Goal: Task Accomplishment & Management: Manage account settings

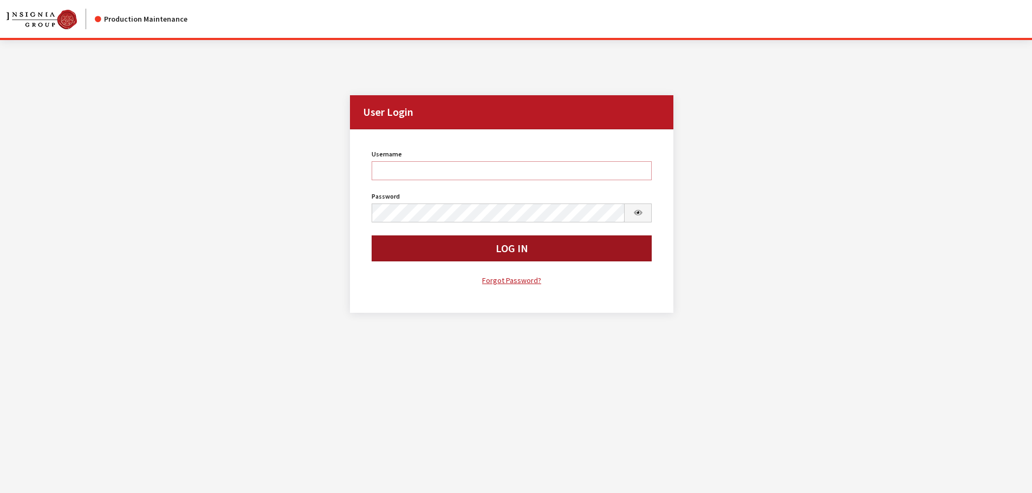
type input "cdorton"
click at [481, 248] on button "Log In" at bounding box center [511, 249] width 280 height 26
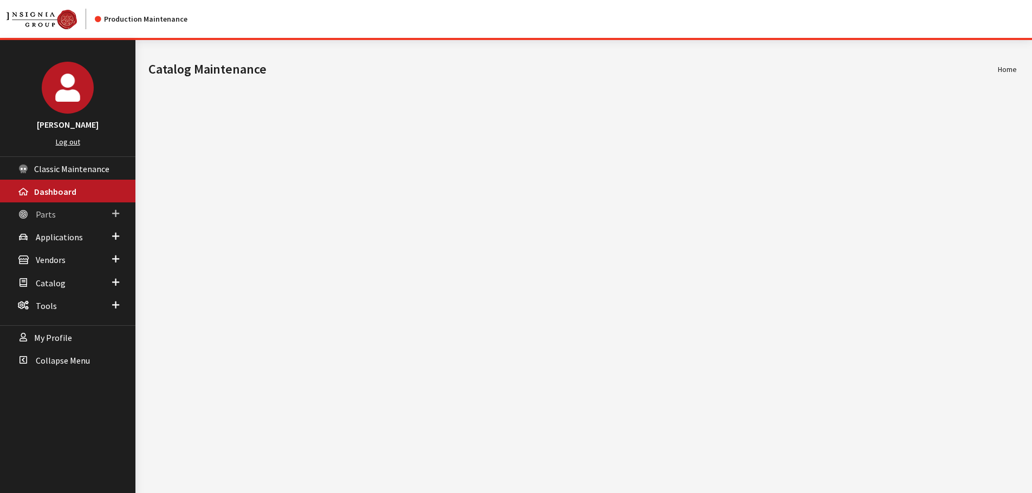
click at [40, 214] on span "Parts" at bounding box center [46, 214] width 20 height 11
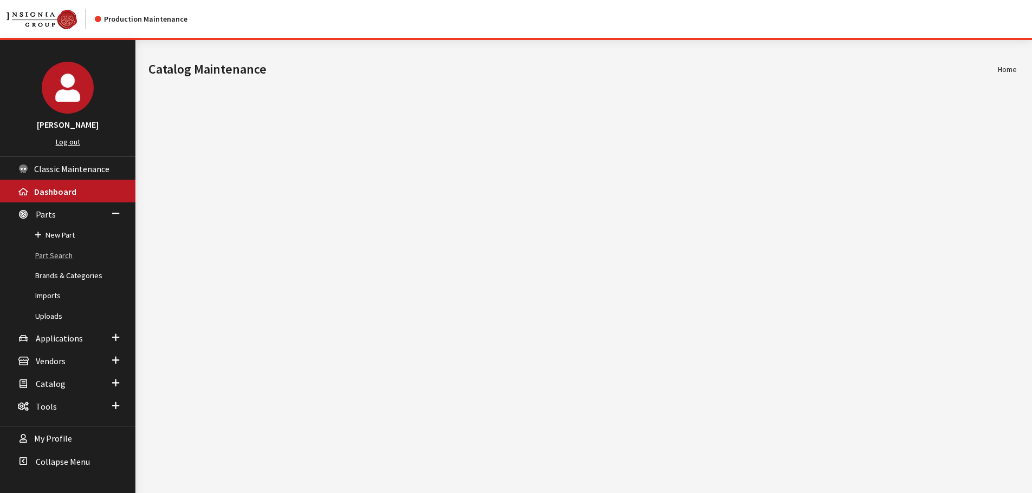
click at [42, 257] on link "Part Search" at bounding box center [67, 256] width 135 height 20
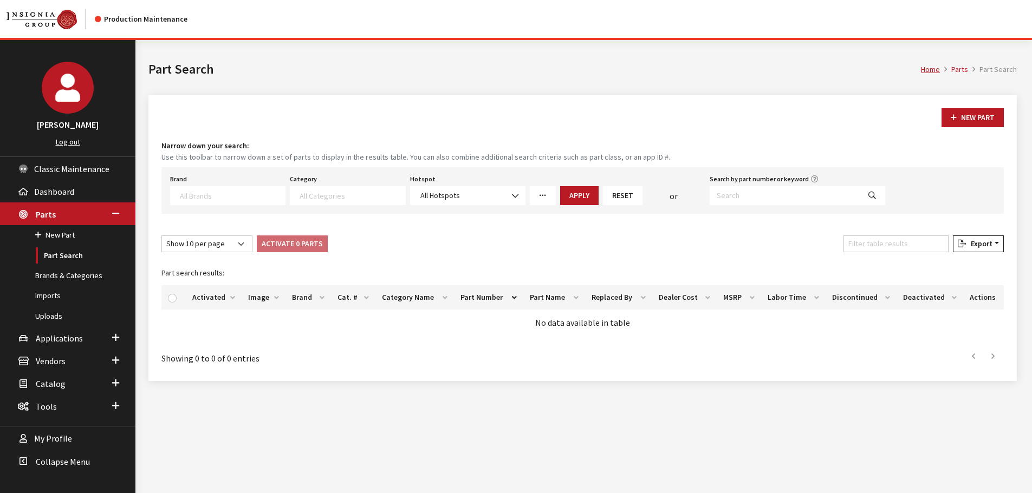
select select
click at [730, 199] on input "Search by part number or keyword" at bounding box center [784, 195] width 150 height 19
paste input "000096317ABDSP"
type input "000096317ABDSP"
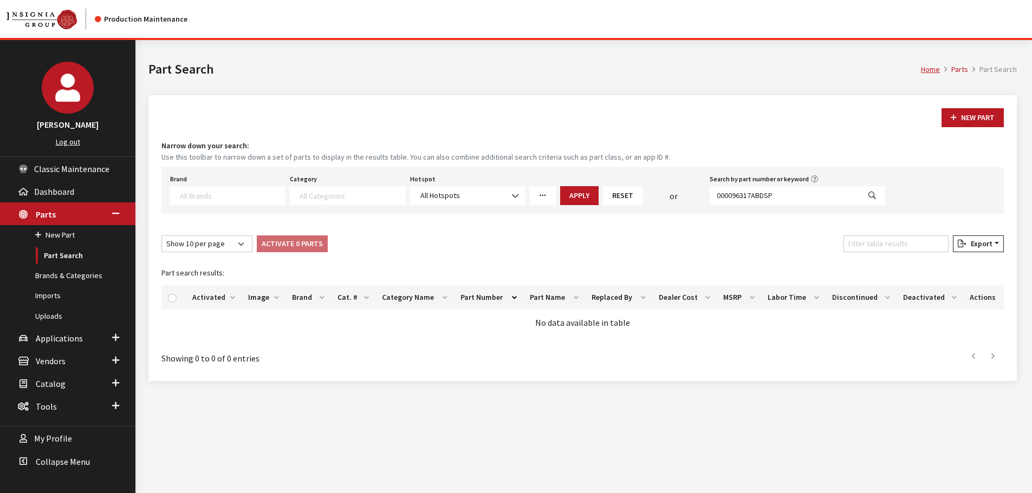
select select
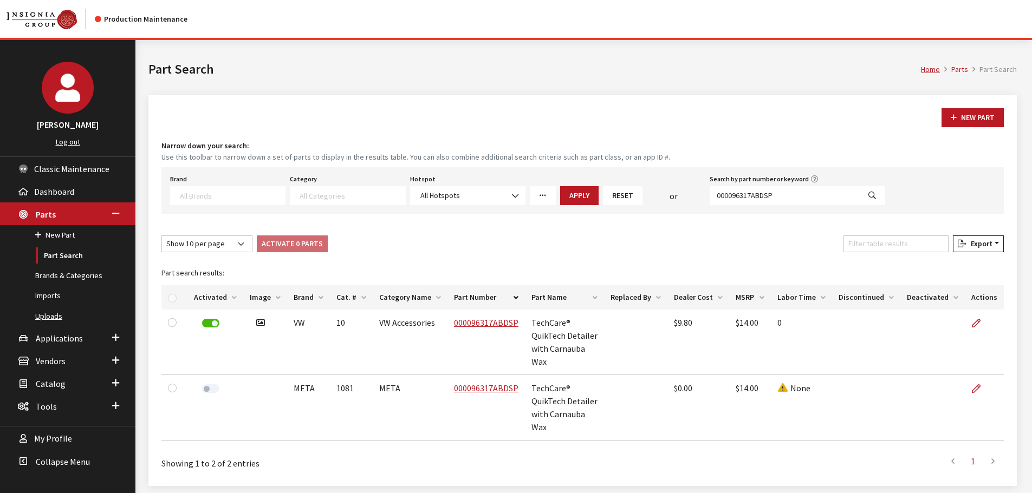
click at [52, 312] on link "Uploads" at bounding box center [67, 316] width 135 height 20
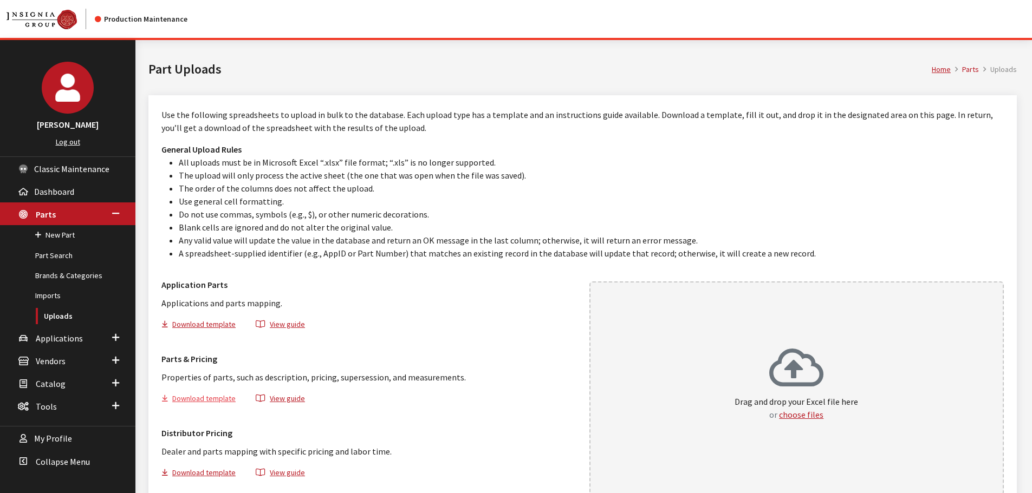
click at [196, 393] on button "Download template" at bounding box center [202, 401] width 83 height 16
click at [700, 367] on div "Drag and drop your Excel file here or choose files" at bounding box center [796, 389] width 415 height 214
click at [54, 253] on link "Part Search" at bounding box center [67, 256] width 135 height 20
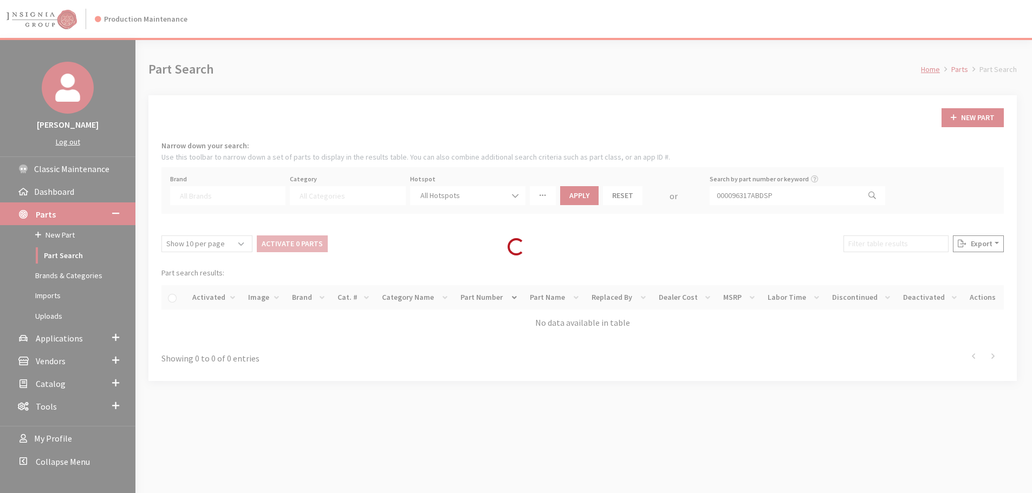
select select
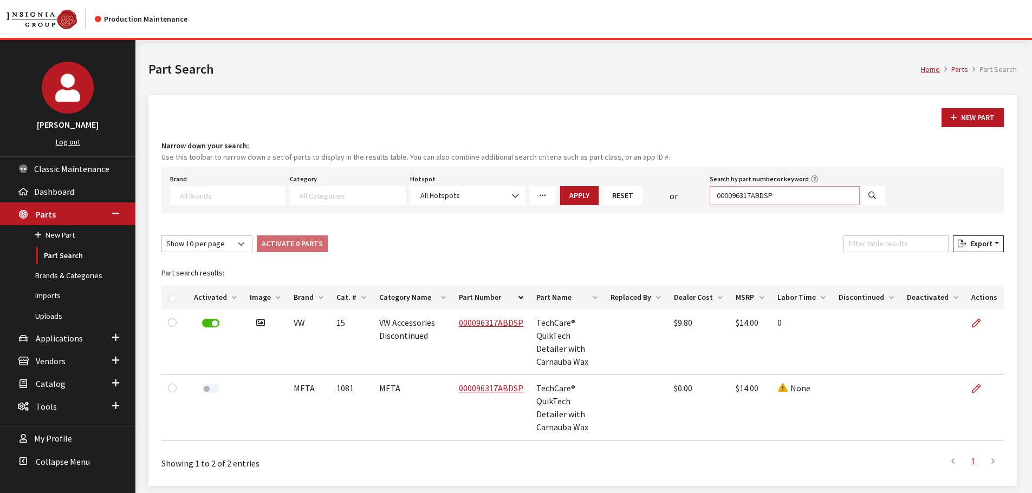
click at [787, 197] on input "000096317ABDSP" at bounding box center [784, 195] width 150 height 19
paste input "-096-154-B -"
type input "000-096-154-B -DSP"
select select
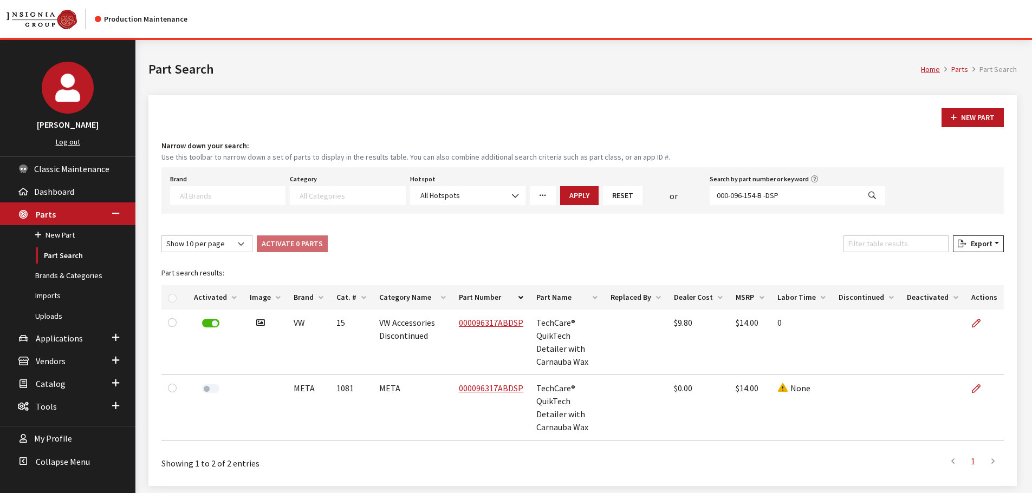
select select
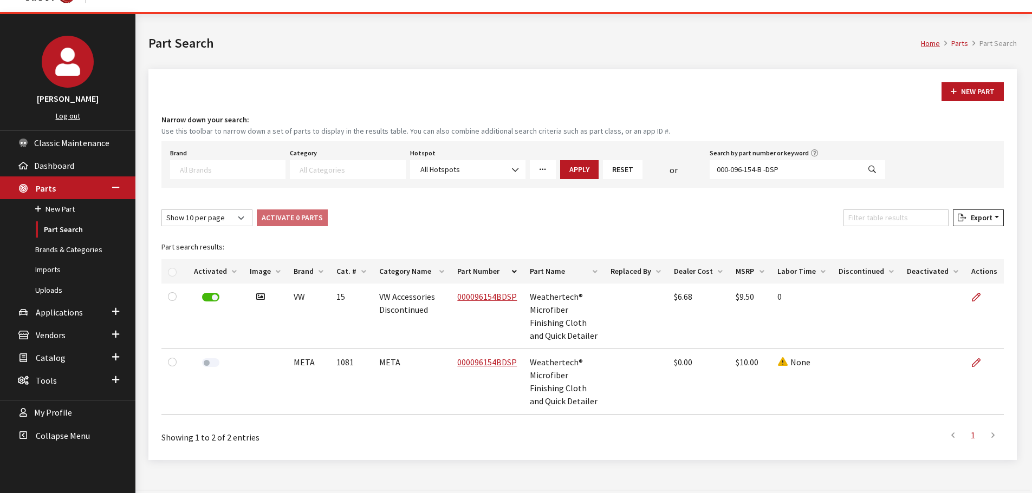
scroll to position [40, 0]
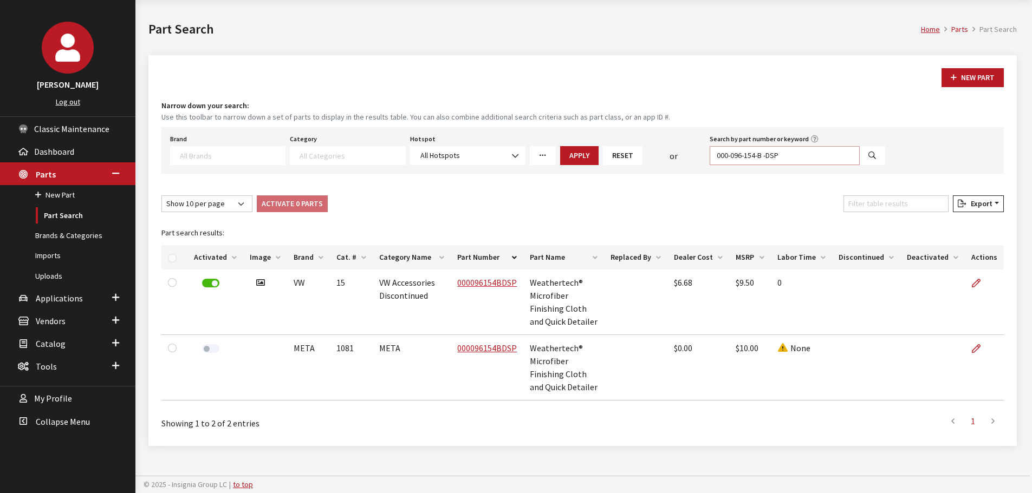
click at [812, 156] on input "000-096-154-B -DSP" at bounding box center [784, 155] width 150 height 19
paste input "A –"
type input "000-096-154-A –DSP"
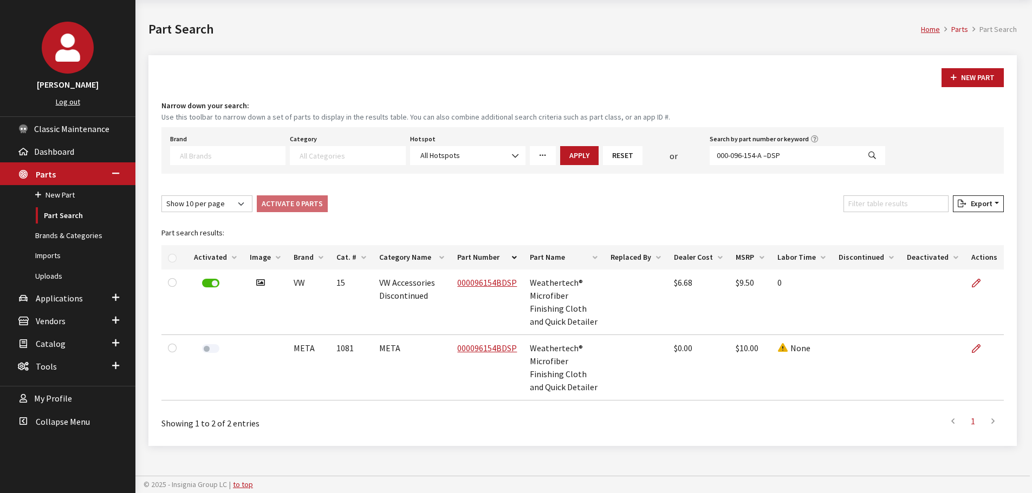
select select
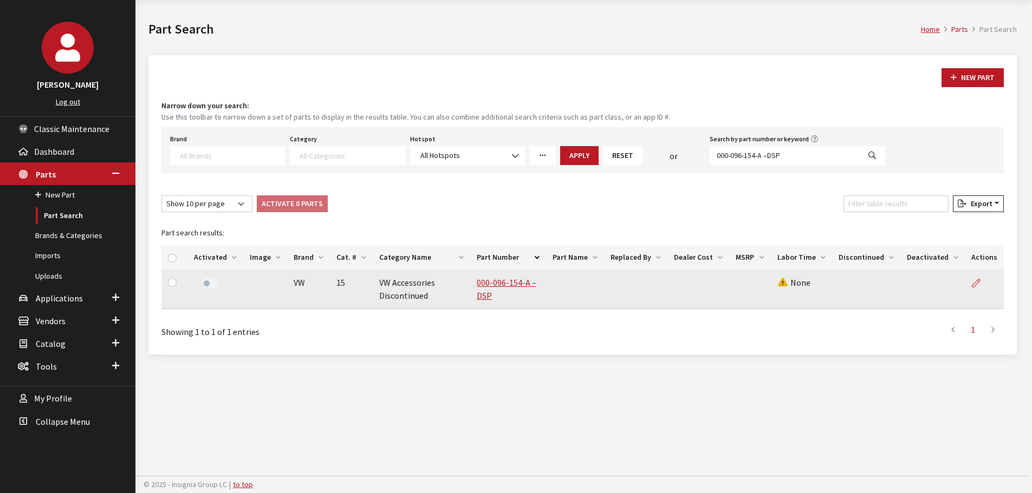
click at [978, 288] on icon at bounding box center [975, 283] width 9 height 9
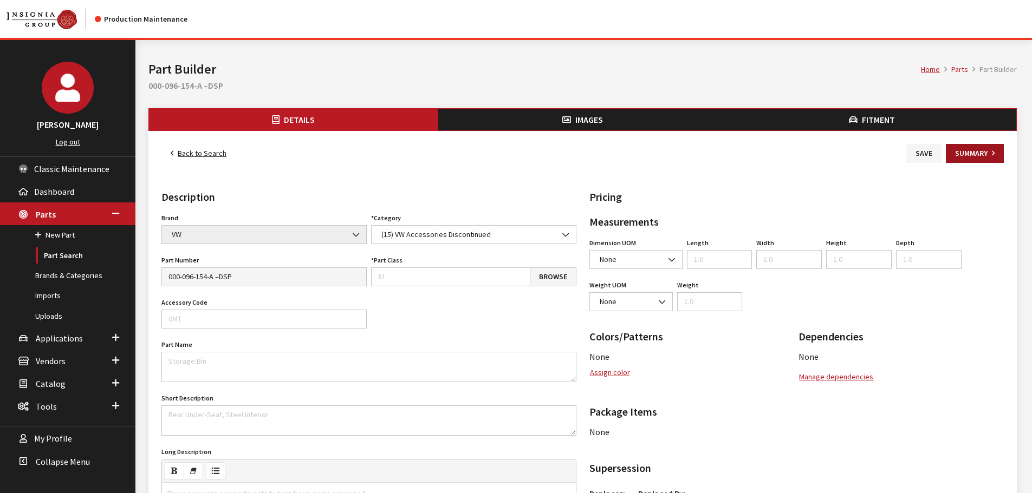
click at [980, 153] on button "Summary" at bounding box center [974, 153] width 58 height 19
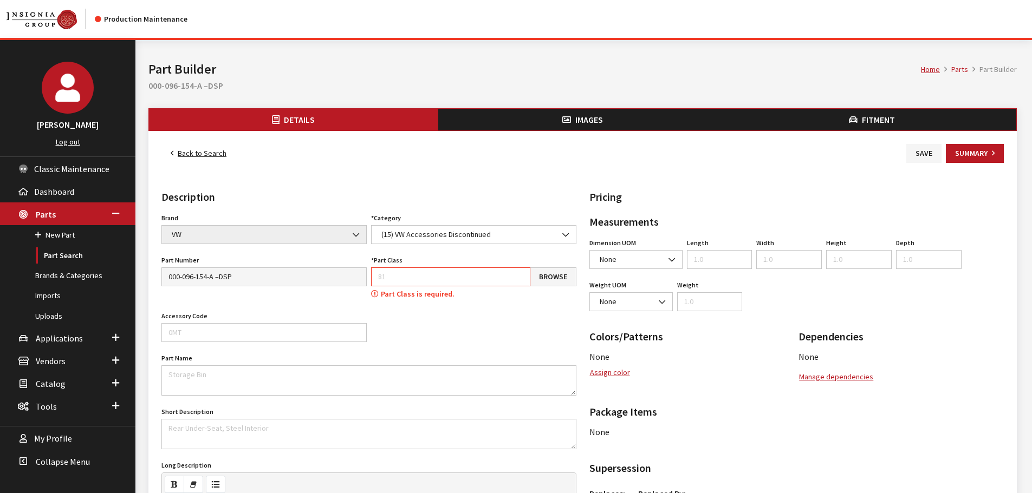
click at [216, 160] on link "Back to Search" at bounding box center [198, 153] width 74 height 19
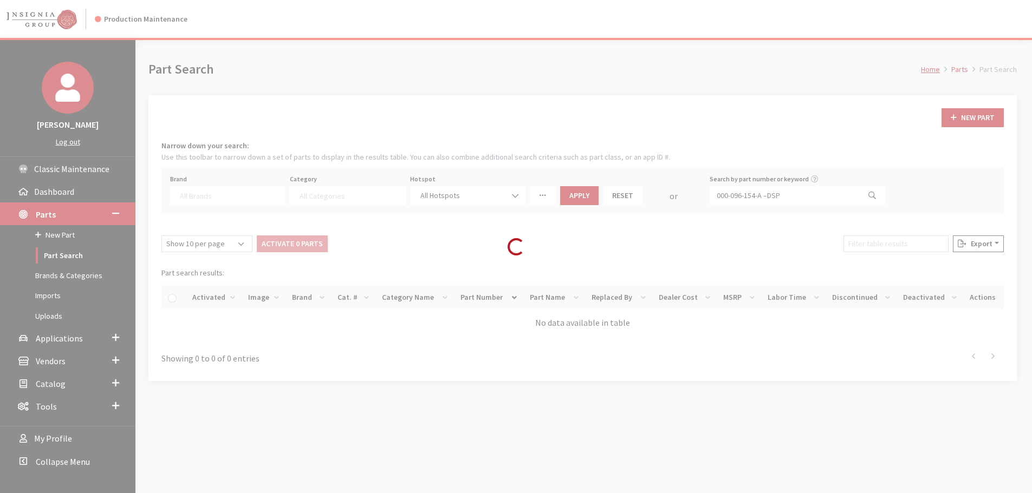
select select
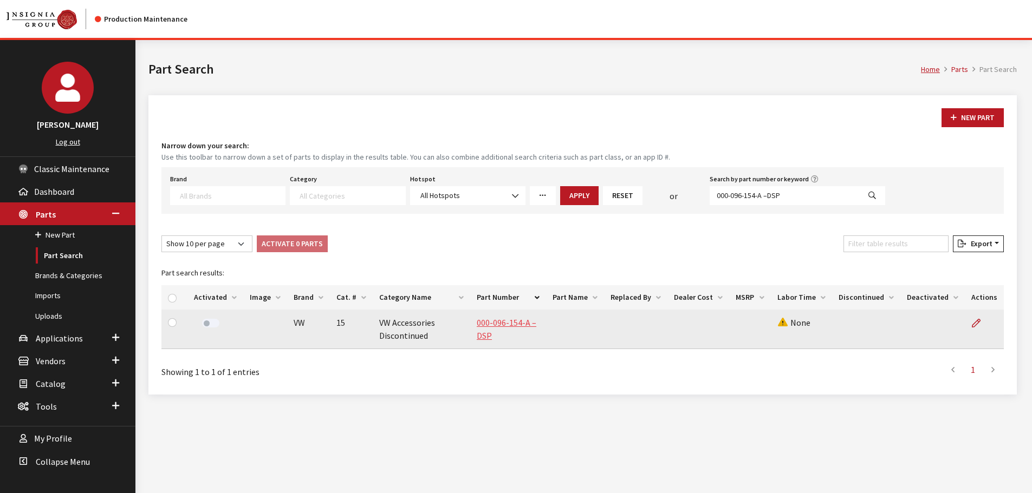
click at [508, 319] on link "000-096-154-A –DSP" at bounding box center [507, 329] width 60 height 24
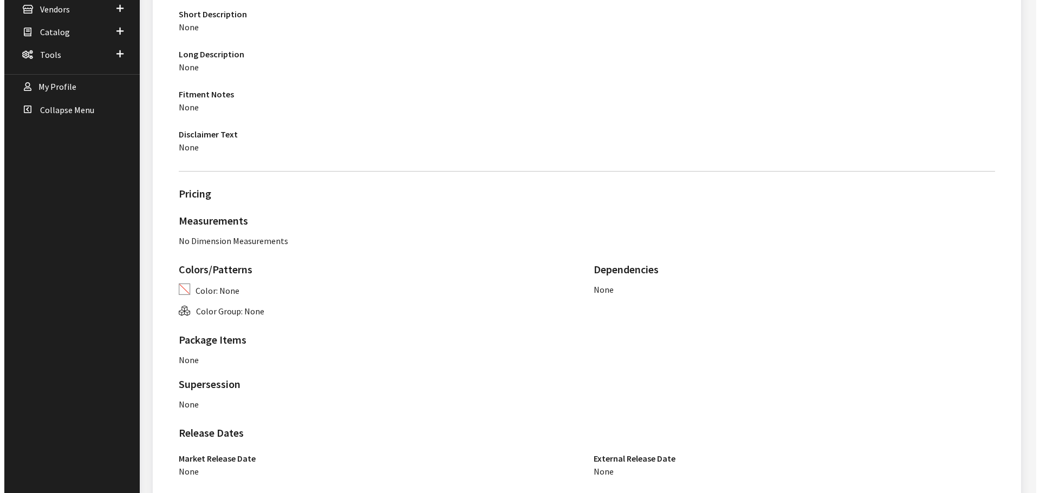
scroll to position [566, 0]
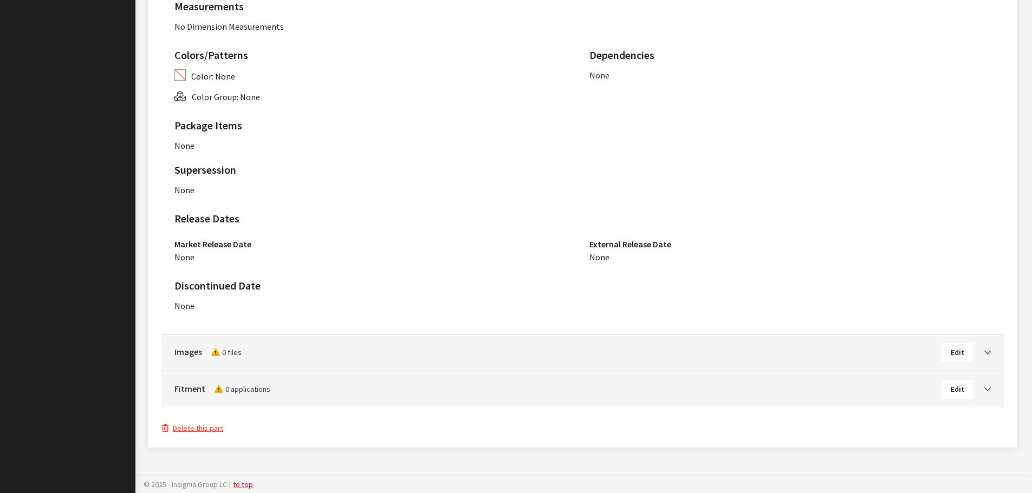
click at [193, 429] on button "Delete this part" at bounding box center [192, 428] width 62 height 12
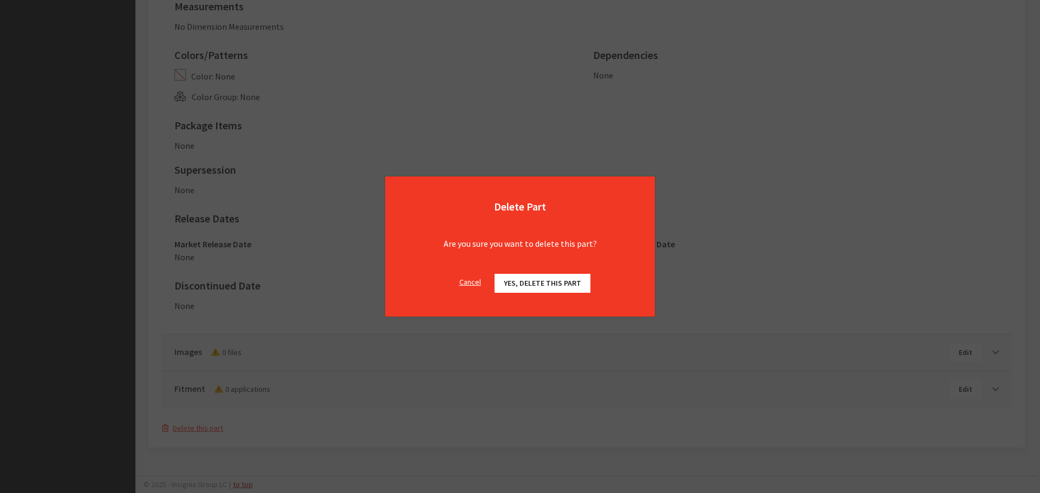
click at [566, 284] on span "Yes, delete this part" at bounding box center [542, 283] width 77 height 10
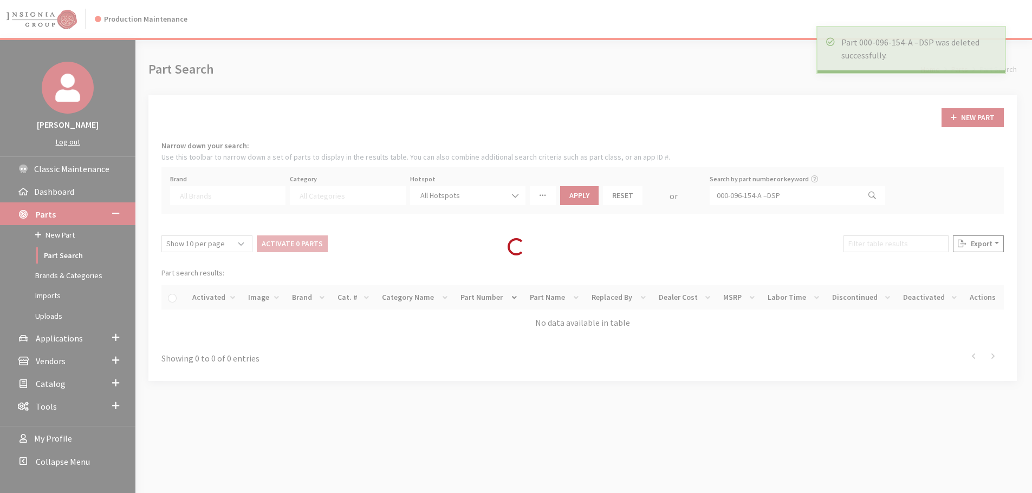
select select
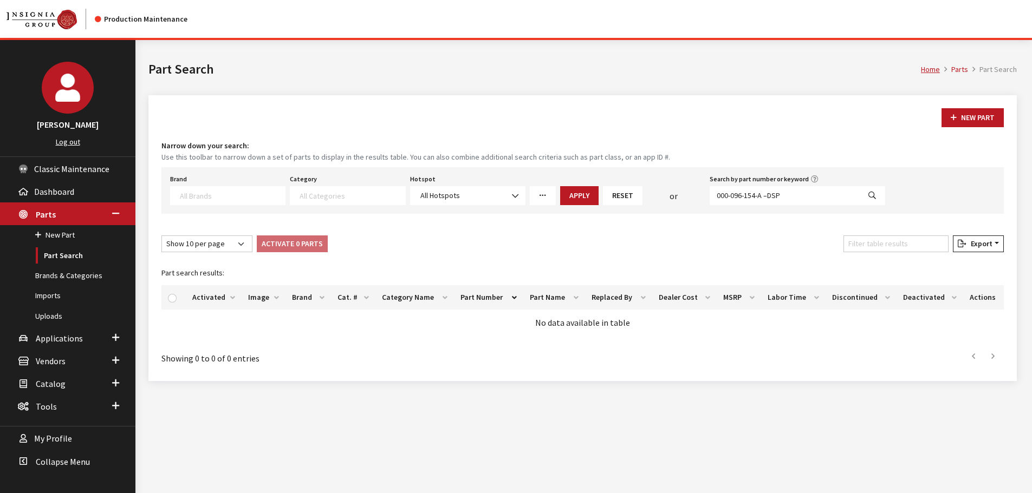
click at [567, 69] on h1 "Part Search" at bounding box center [534, 69] width 772 height 19
